Goal: Check status: Check status

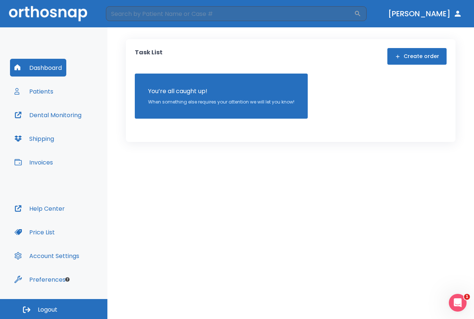
click at [31, 90] on button "Patients" at bounding box center [34, 92] width 48 height 18
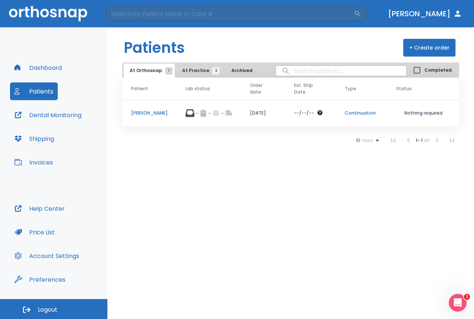
click at [152, 117] on td "[PERSON_NAME]" at bounding box center [149, 113] width 54 height 27
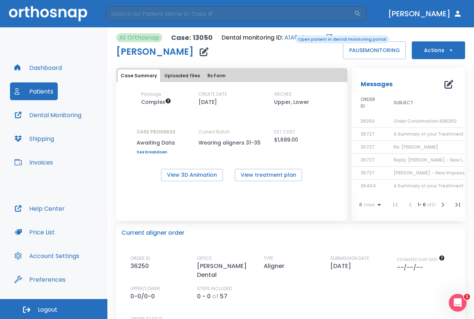
click at [290, 35] on link "A1A6-8EDD-Z" at bounding box center [304, 37] width 40 height 9
click at [28, 95] on button "Patients" at bounding box center [34, 92] width 48 height 18
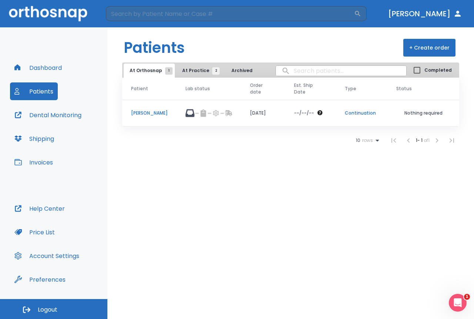
click at [188, 67] on button "At Practice 2" at bounding box center [199, 71] width 46 height 14
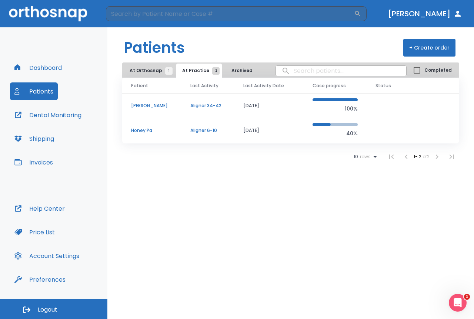
click at [162, 102] on td "[PERSON_NAME]" at bounding box center [151, 106] width 59 height 25
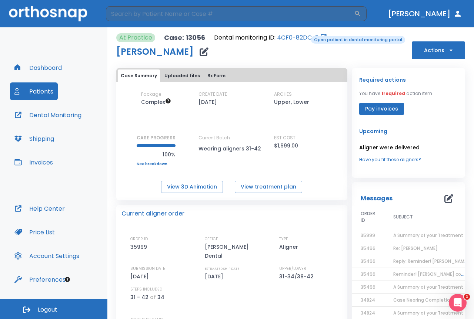
click at [303, 35] on link "4CF0-82DC-Z" at bounding box center [297, 37] width 41 height 9
